Goal: Task Accomplishment & Management: Manage account settings

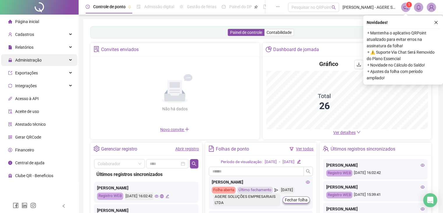
click at [32, 63] on span "Administração" at bounding box center [25, 60] width 34 height 12
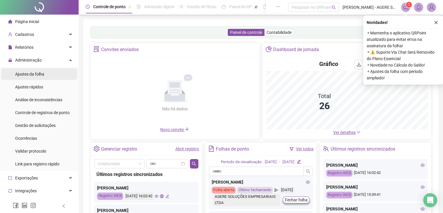
click at [32, 75] on span "Ajustes da folha" at bounding box center [29, 74] width 29 height 5
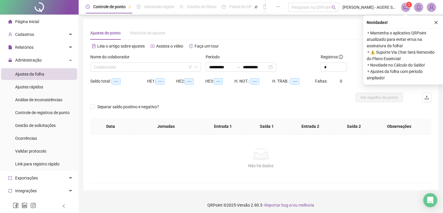
type input "**********"
click at [125, 67] on input "search" at bounding box center [143, 67] width 99 height 9
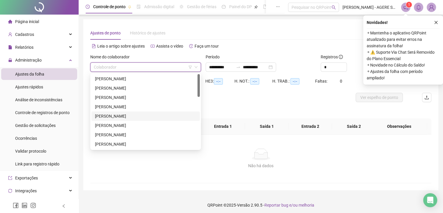
click at [109, 114] on div "[PERSON_NAME]" at bounding box center [145, 116] width 101 height 6
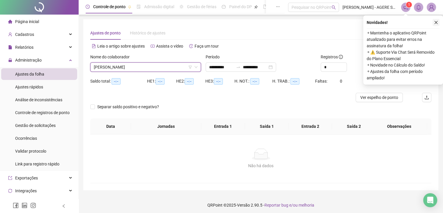
click at [437, 22] on icon "close" at bounding box center [436, 22] width 4 height 4
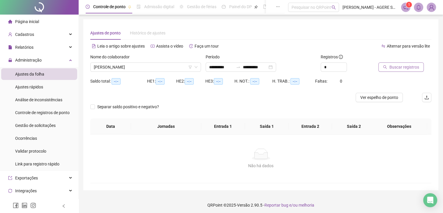
click at [405, 66] on span "Buscar registros" at bounding box center [405, 67] width 30 height 6
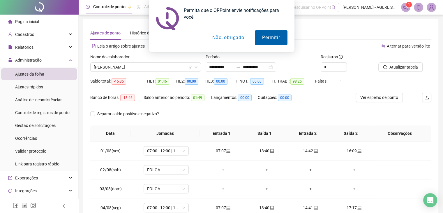
click at [260, 36] on button "Permitir" at bounding box center [271, 37] width 32 height 15
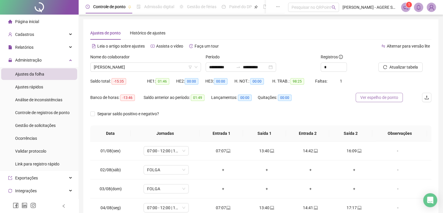
click at [384, 98] on span "Ver espelho de ponto" at bounding box center [380, 97] width 38 height 6
click at [27, 39] on span "Cadastros" at bounding box center [21, 35] width 26 height 12
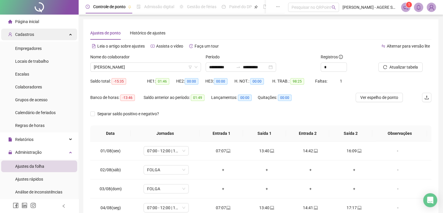
click at [20, 34] on span "Cadastros" at bounding box center [24, 34] width 19 height 5
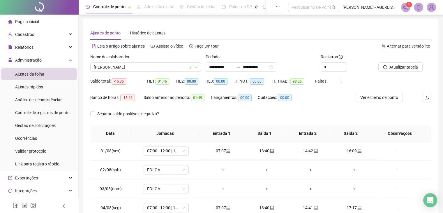
click at [22, 73] on span "Ajustes da folha" at bounding box center [29, 74] width 29 height 5
click at [19, 61] on span "Administração" at bounding box center [28, 60] width 27 height 5
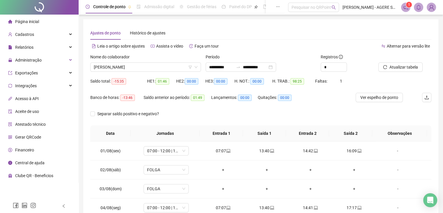
click at [30, 20] on span "Página inicial" at bounding box center [27, 21] width 24 height 5
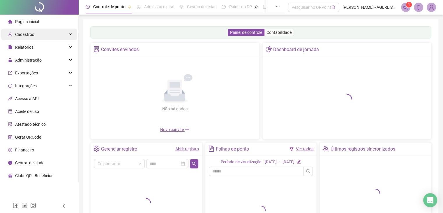
click at [28, 36] on span "Cadastros" at bounding box center [24, 34] width 19 height 5
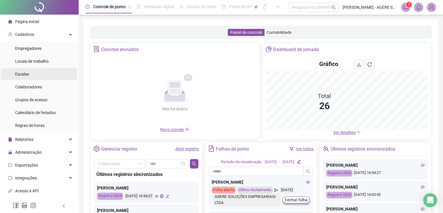
click at [20, 77] on div "Escalas" at bounding box center [22, 74] width 14 height 12
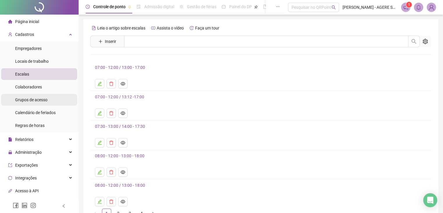
scroll to position [29, 0]
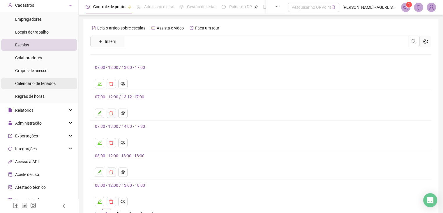
click at [40, 85] on span "Calendário de feriados" at bounding box center [35, 83] width 41 height 5
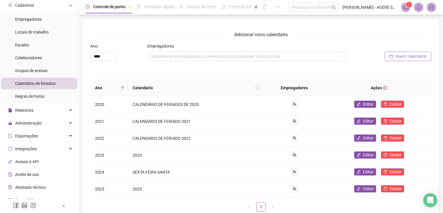
click at [405, 58] on span "Inserir calendário" at bounding box center [411, 56] width 31 height 6
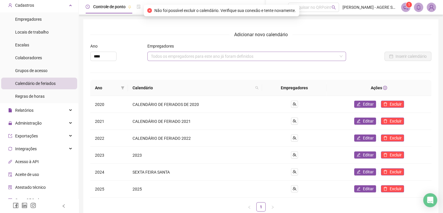
click at [176, 56] on div "Todos os empregadores para este ano já foram definidos" at bounding box center [246, 56] width 199 height 9
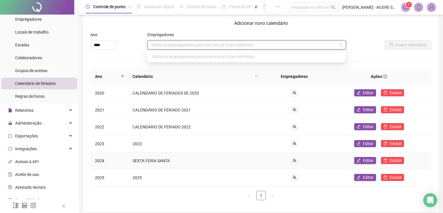
scroll to position [34, 0]
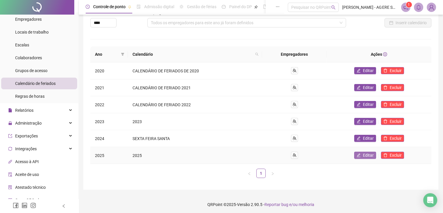
click at [363, 154] on button "Editar" at bounding box center [365, 155] width 22 height 7
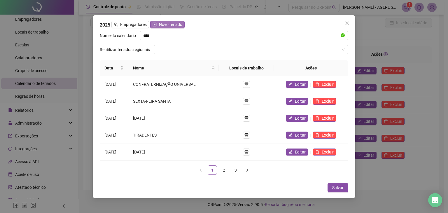
click at [167, 26] on span "Novo feriado" at bounding box center [170, 24] width 23 height 6
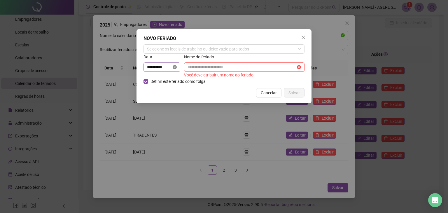
click at [175, 67] on icon "close-circle" at bounding box center [175, 67] width 4 height 4
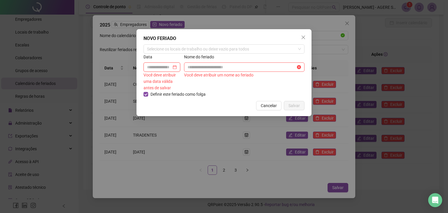
click at [164, 66] on input at bounding box center [159, 67] width 24 height 6
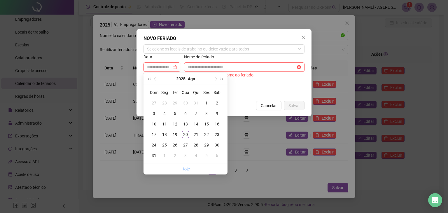
click at [177, 67] on div at bounding box center [162, 67] width 30 height 6
type input "**********"
click at [205, 124] on div "15" at bounding box center [206, 123] width 7 height 7
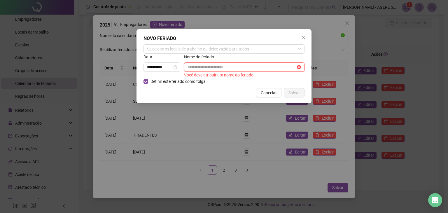
click at [202, 67] on input "text" at bounding box center [241, 67] width 108 height 6
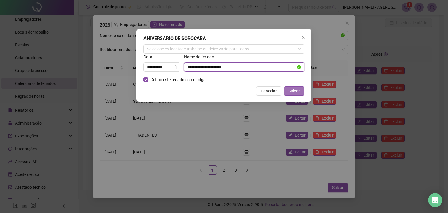
type input "**********"
click at [296, 89] on span "Salvar" at bounding box center [293, 91] width 11 height 6
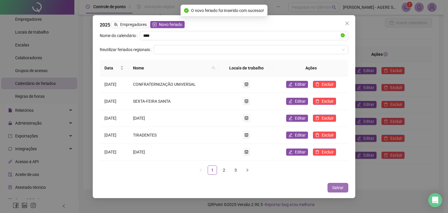
click at [341, 186] on span "Salvar" at bounding box center [337, 187] width 11 height 6
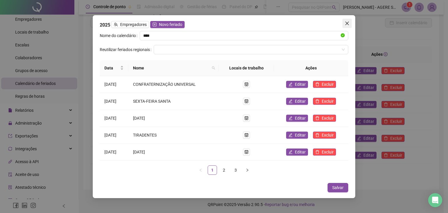
click at [345, 22] on icon "close" at bounding box center [346, 23] width 5 height 5
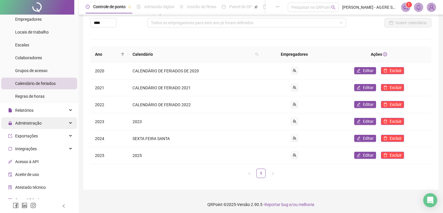
click at [32, 119] on span "Administração" at bounding box center [25, 123] width 34 height 12
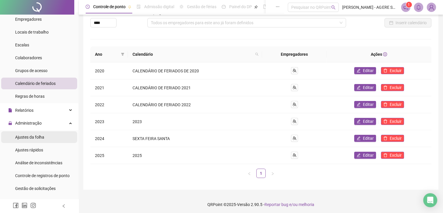
click at [33, 137] on span "Ajustes da folha" at bounding box center [29, 137] width 29 height 5
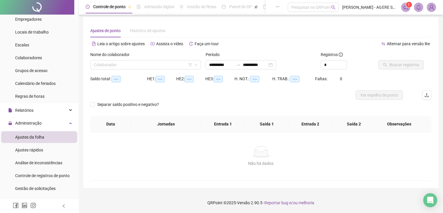
type input "**********"
click at [119, 61] on input "search" at bounding box center [143, 64] width 99 height 9
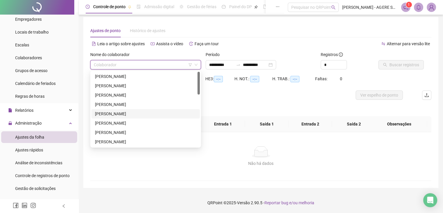
click at [117, 117] on div "[PERSON_NAME]" at bounding box center [146, 113] width 108 height 9
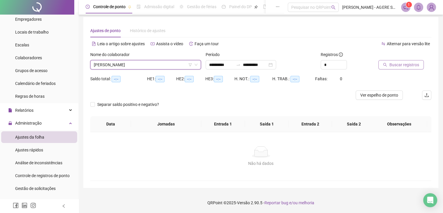
click at [401, 69] on button "Buscar registros" at bounding box center [401, 64] width 45 height 9
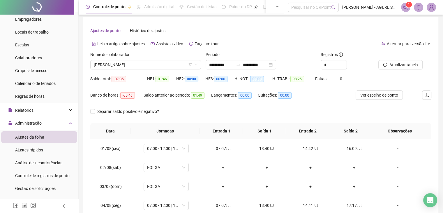
drag, startPoint x: 371, startPoint y: 98, endPoint x: 433, endPoint y: 90, distance: 62.3
click at [372, 97] on span "Ver espelho de ponto" at bounding box center [380, 95] width 38 height 6
